Goal: Task Accomplishment & Management: Manage account settings

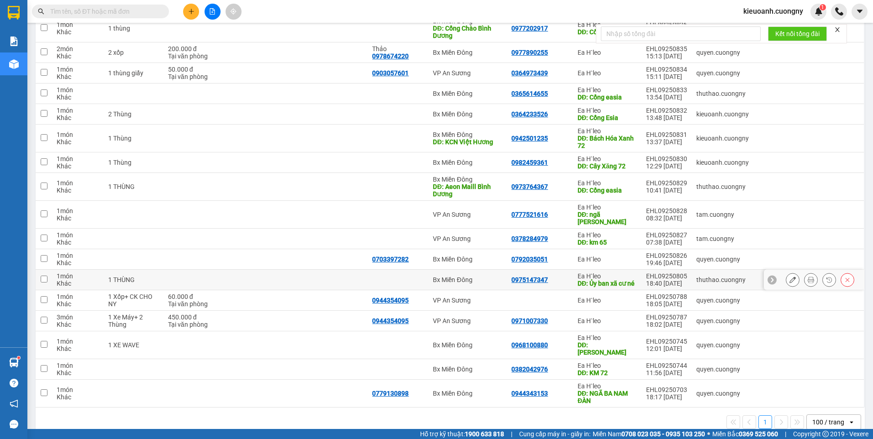
scroll to position [319, 0]
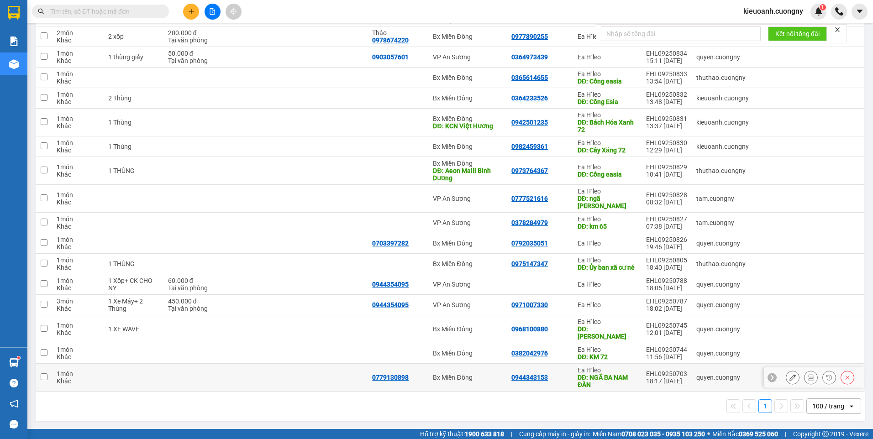
click at [564, 377] on div "0944343153" at bounding box center [539, 377] width 57 height 7
checkbox input "true"
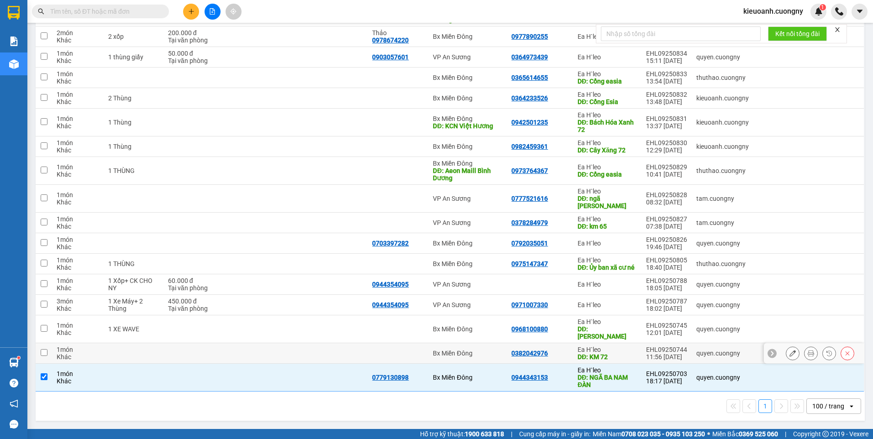
click at [573, 351] on td "Ea H`leo DĐ: KM 72" at bounding box center [607, 353] width 68 height 21
checkbox input "true"
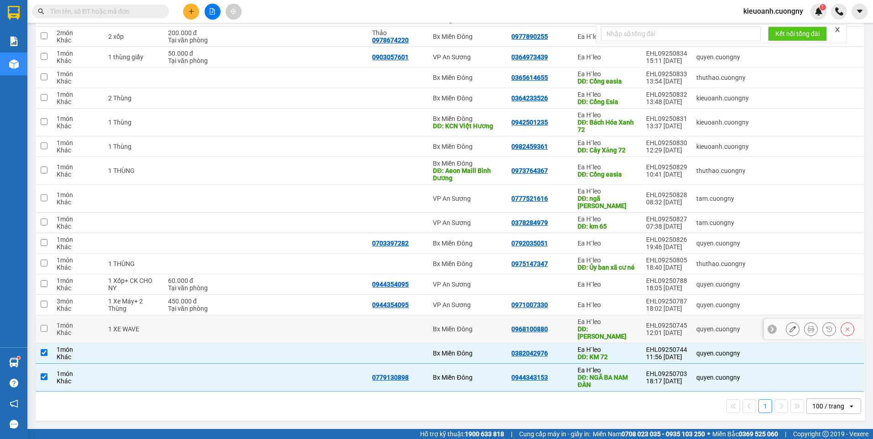
click at [566, 330] on td "0968100880" at bounding box center [540, 329] width 66 height 28
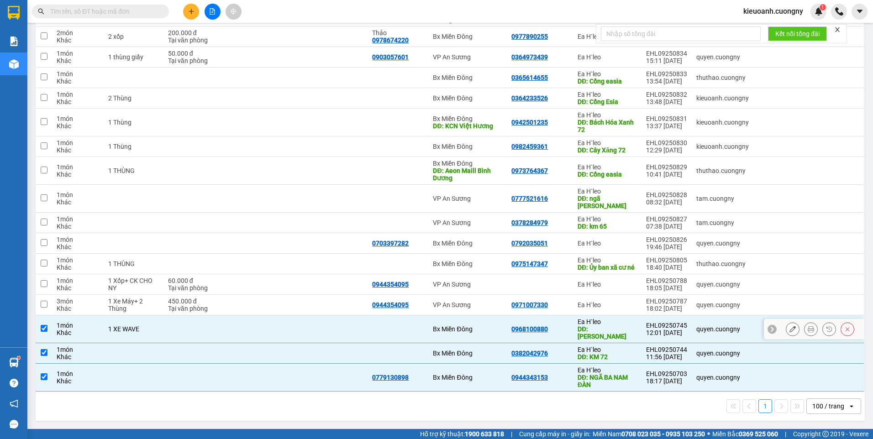
checkbox input "true"
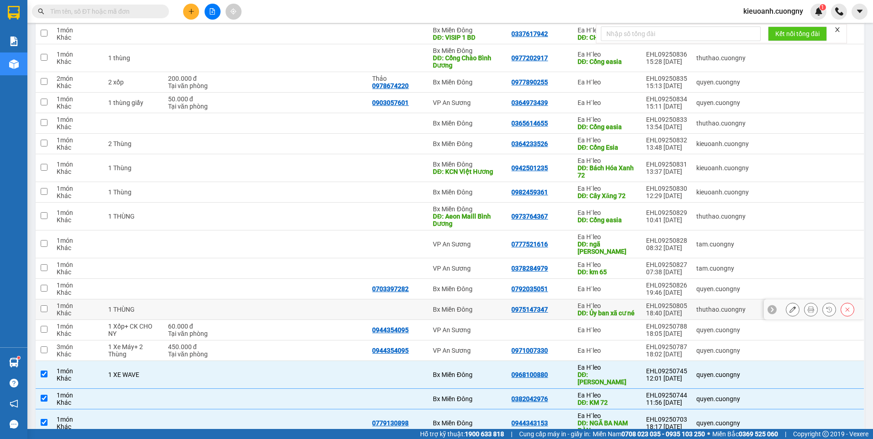
click at [557, 312] on div "0975147347" at bounding box center [539, 309] width 57 height 7
checkbox input "true"
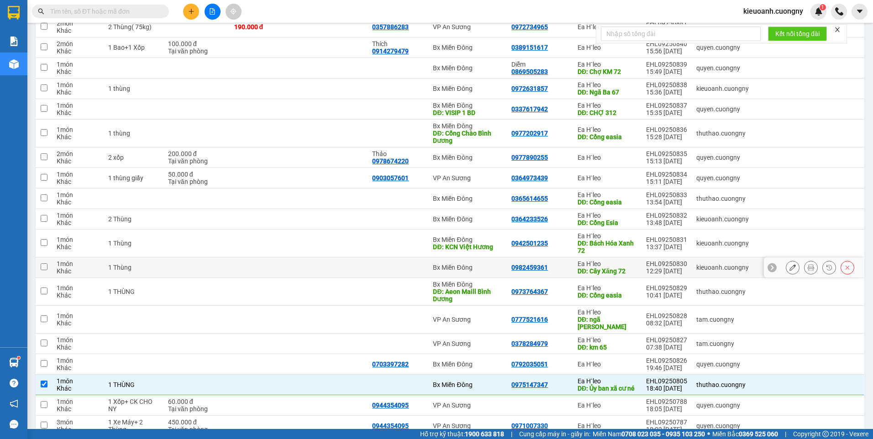
scroll to position [182, 0]
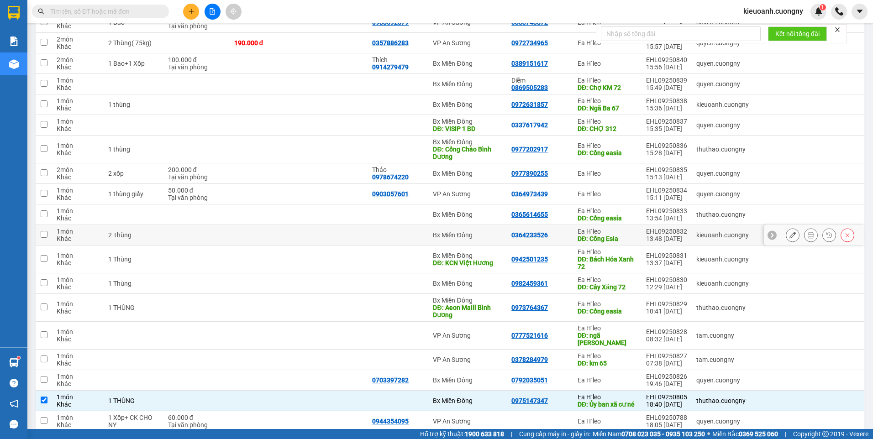
click at [556, 233] on div "0364233526" at bounding box center [539, 234] width 57 height 7
checkbox input "true"
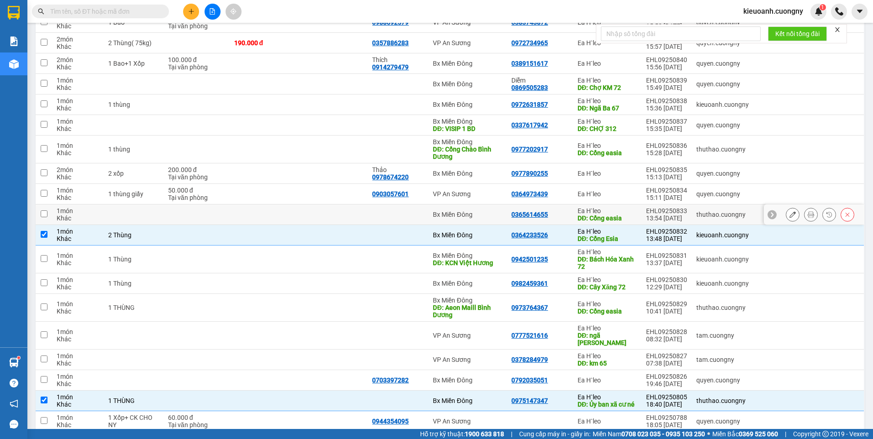
click at [559, 211] on div "0365614655" at bounding box center [539, 214] width 57 height 7
checkbox input "true"
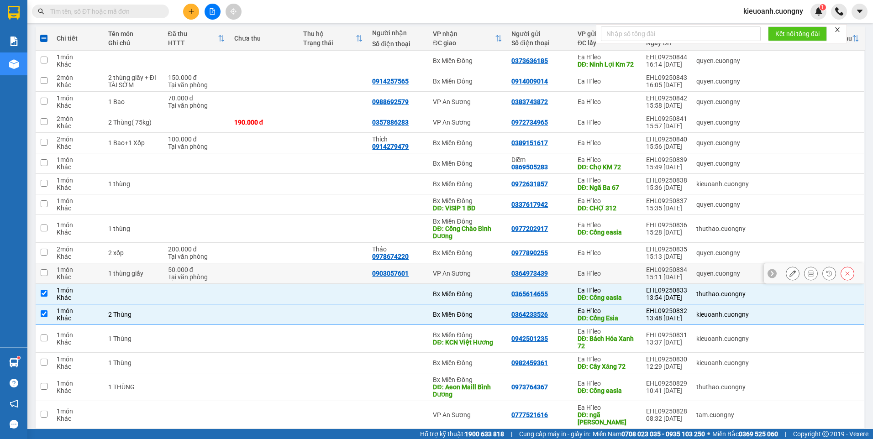
scroll to position [90, 0]
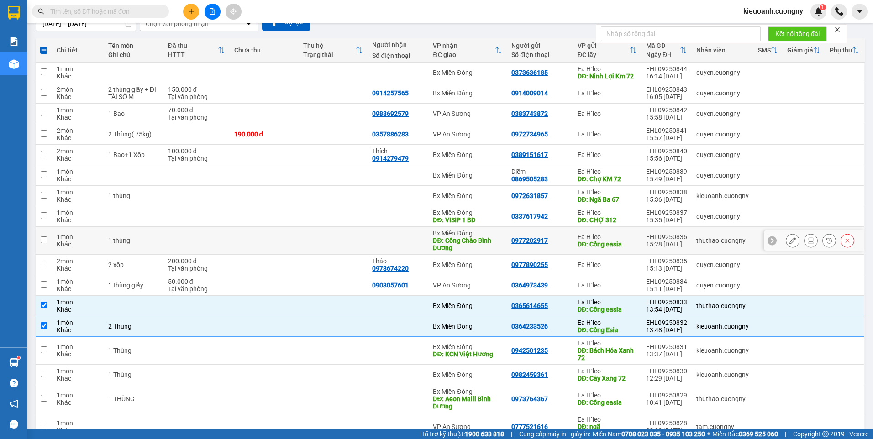
click at [561, 240] on div "0977202917" at bounding box center [539, 240] width 57 height 7
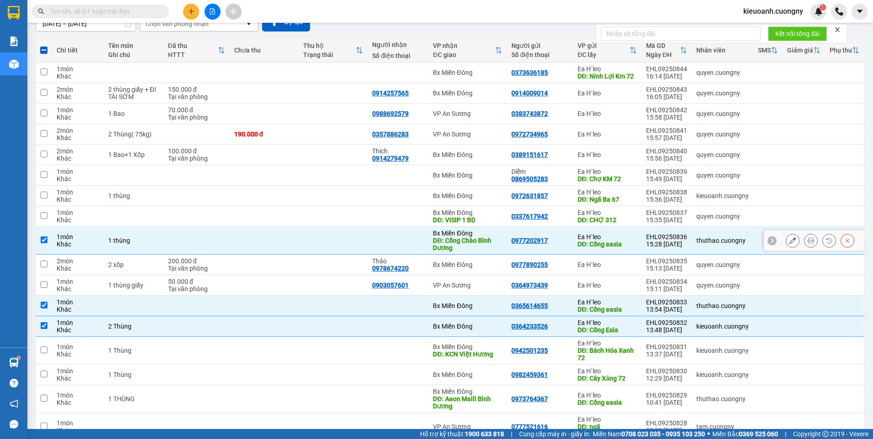
checkbox input "true"
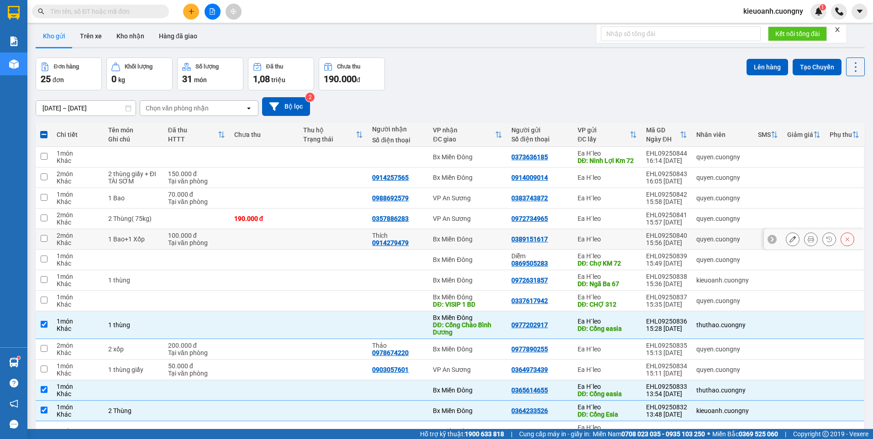
scroll to position [0, 0]
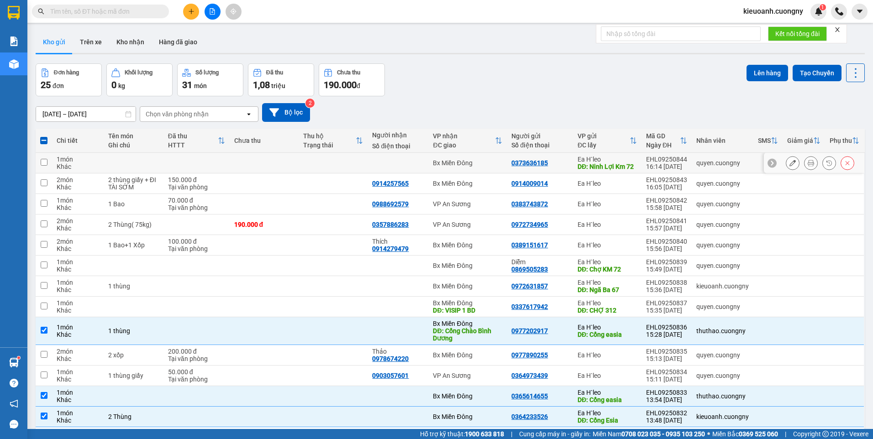
click at [492, 163] on div "Bx Miền Đông" at bounding box center [467, 162] width 69 height 7
checkbox input "true"
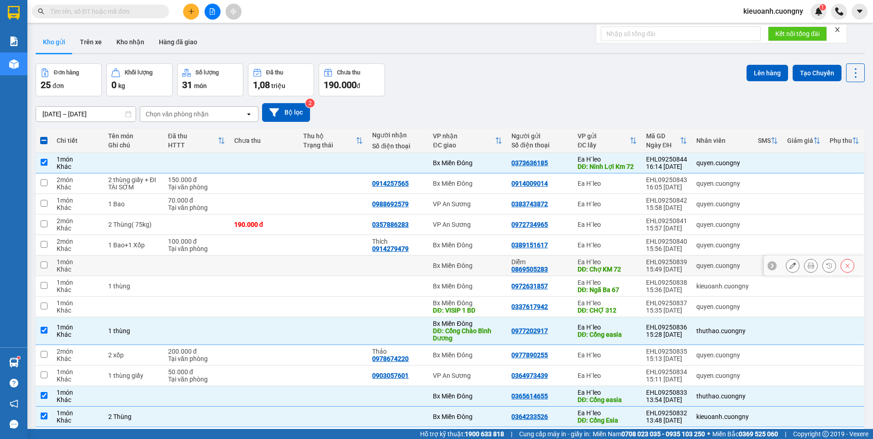
click at [498, 265] on div "Bx Miền Đông" at bounding box center [467, 265] width 69 height 7
checkbox input "true"
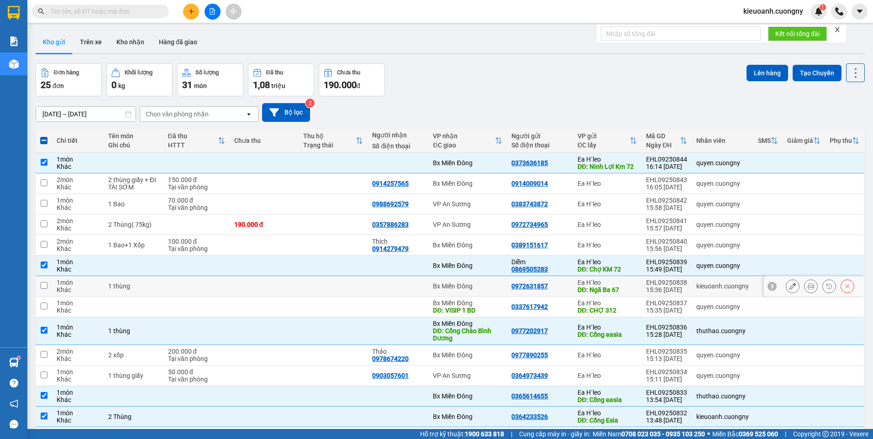
click at [495, 289] on div "Bx Miền Đông" at bounding box center [467, 286] width 69 height 7
checkbox input "true"
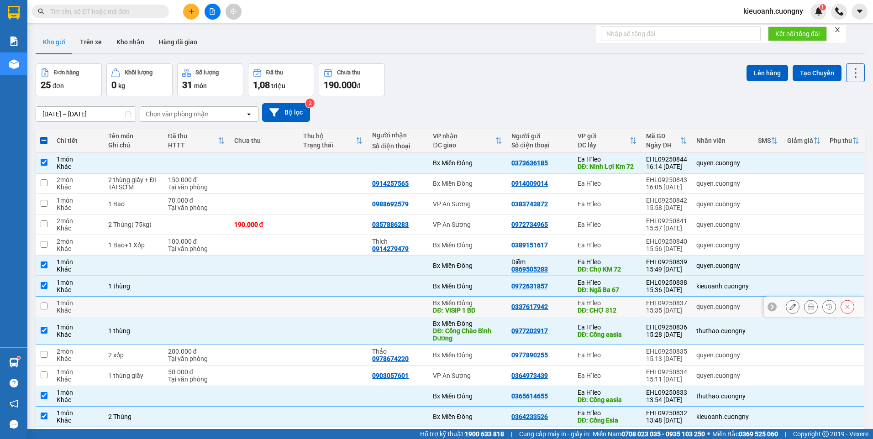
click at [496, 305] on div "Bx Miền Đông" at bounding box center [467, 302] width 69 height 7
checkbox input "true"
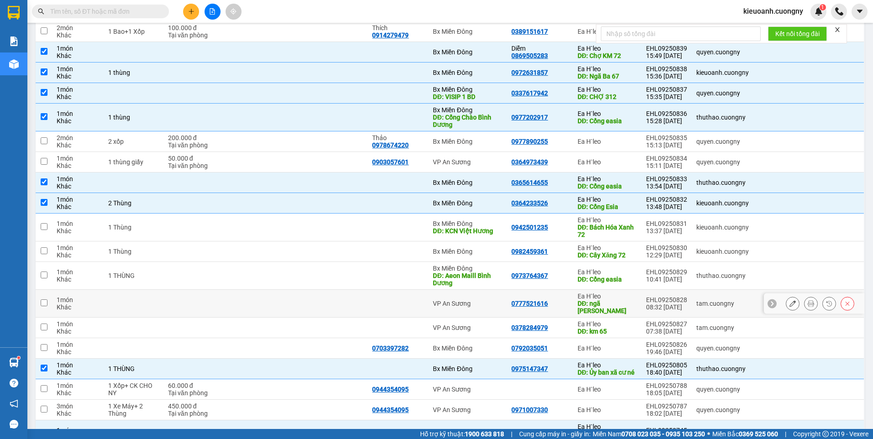
scroll to position [274, 0]
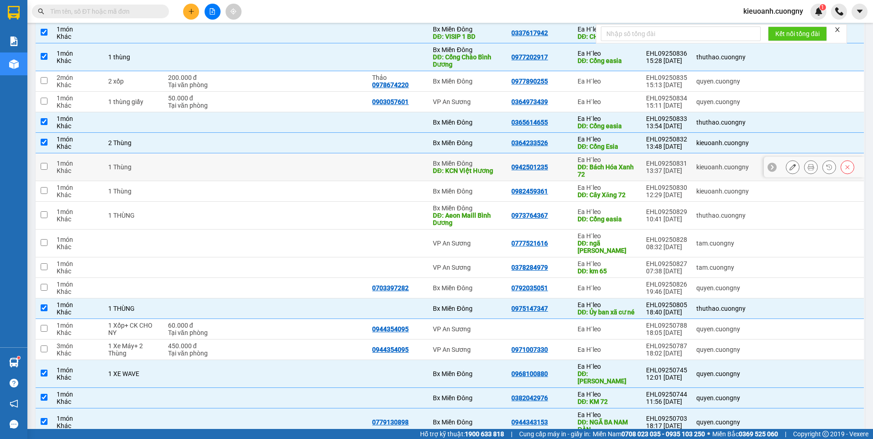
click at [498, 162] on div "Bx Miền Đông" at bounding box center [467, 163] width 69 height 7
checkbox input "true"
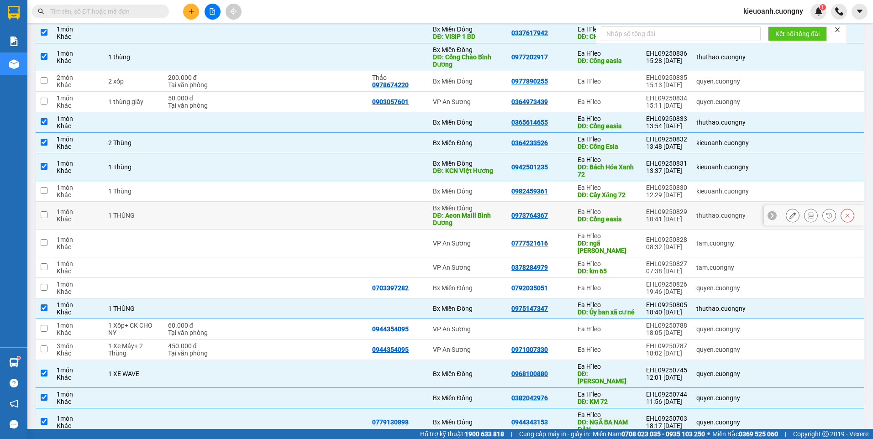
click at [507, 212] on td "0973764367" at bounding box center [540, 216] width 66 height 28
checkbox input "true"
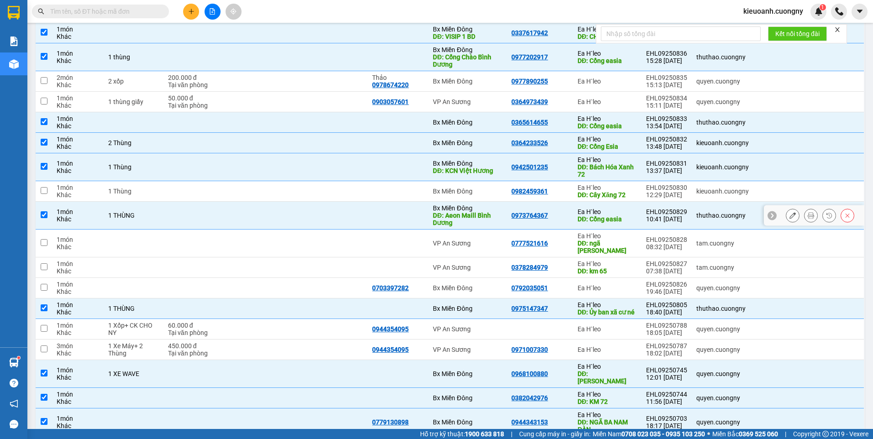
scroll to position [319, 0]
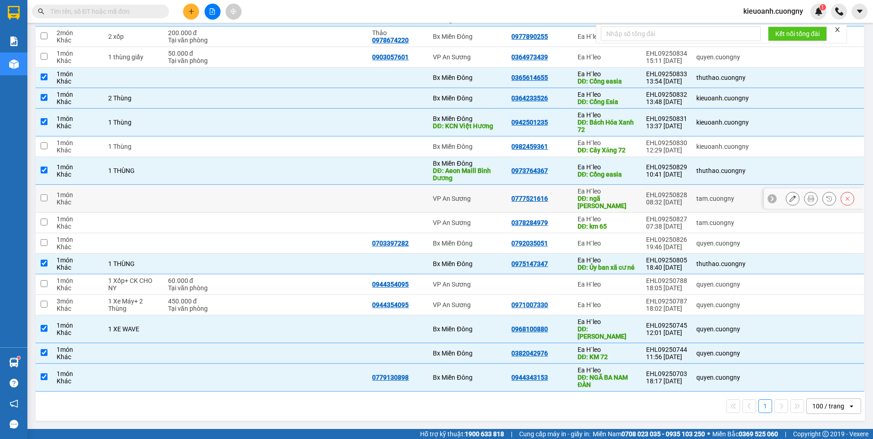
click at [499, 193] on td "VP An Sương" at bounding box center [467, 199] width 78 height 28
checkbox input "true"
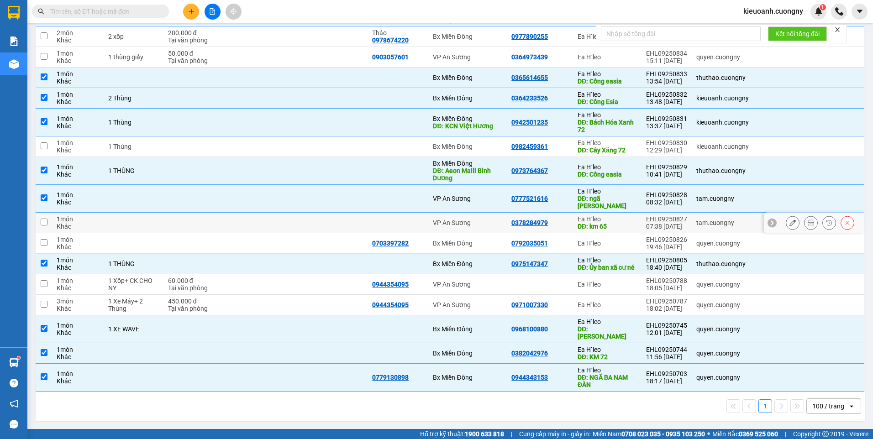
click at [500, 220] on td "VP An Sương" at bounding box center [467, 223] width 78 height 21
checkbox input "true"
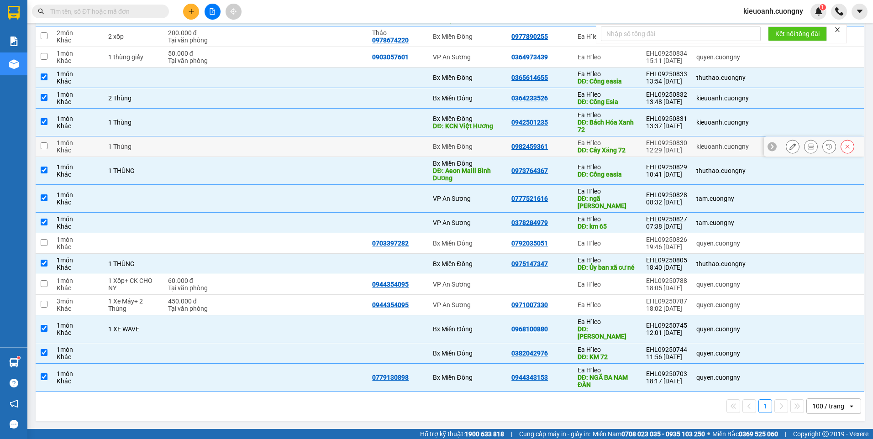
click at [555, 149] on div "0982459361" at bounding box center [539, 146] width 57 height 7
checkbox input "true"
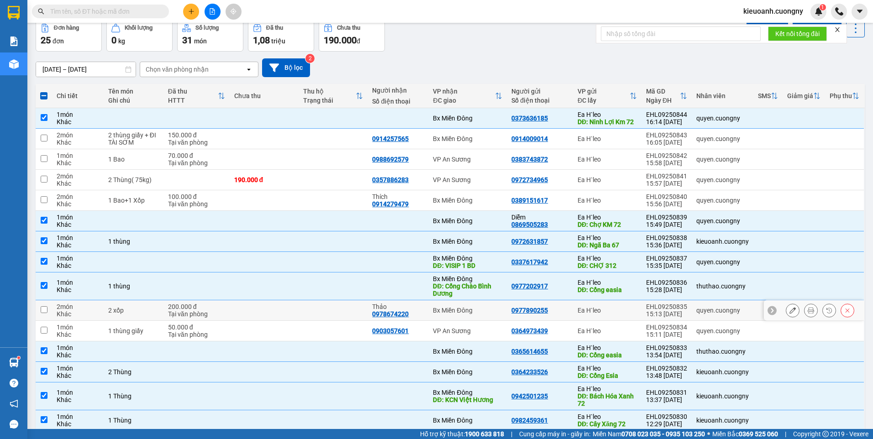
scroll to position [0, 0]
